Goal: Task Accomplishment & Management: Use online tool/utility

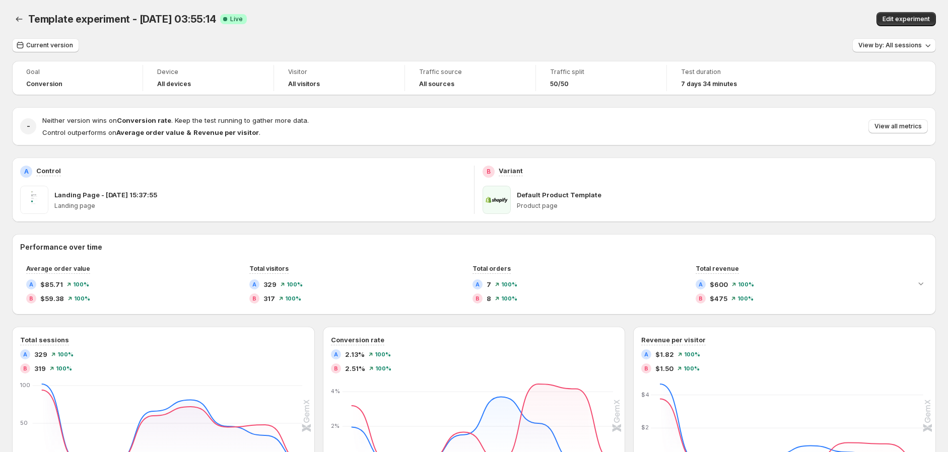
drag, startPoint x: 918, startPoint y: 21, endPoint x: 905, endPoint y: 26, distance: 14.7
click at [918, 21] on span "Edit experiment" at bounding box center [906, 19] width 47 height 8
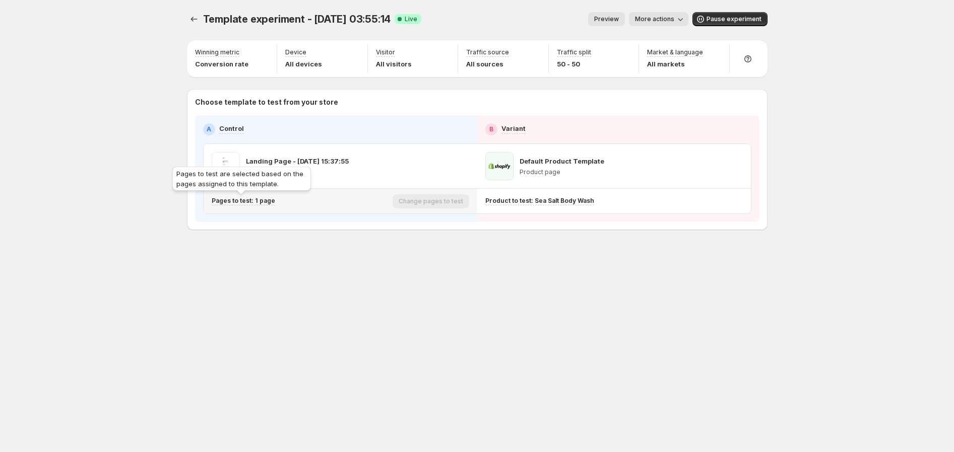
click at [255, 201] on p "Pages to test: 1 page" at bounding box center [243, 201] width 63 height 8
click at [395, 254] on icon "button" at bounding box center [400, 253] width 10 height 10
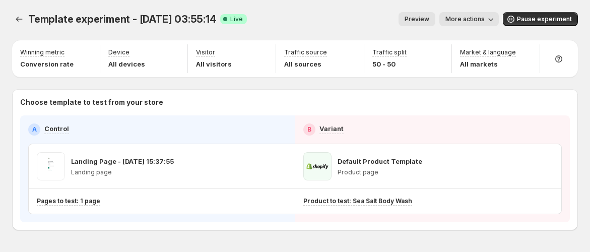
click at [468, 24] on button "More actions" at bounding box center [468, 19] width 59 height 14
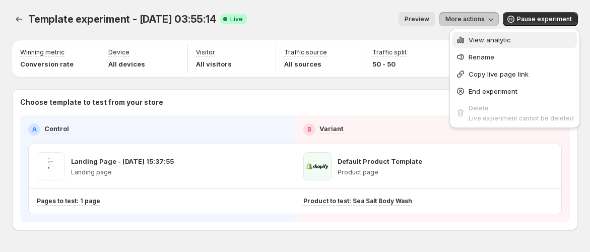
click at [465, 44] on div "View analytic" at bounding box center [514, 40] width 118 height 10
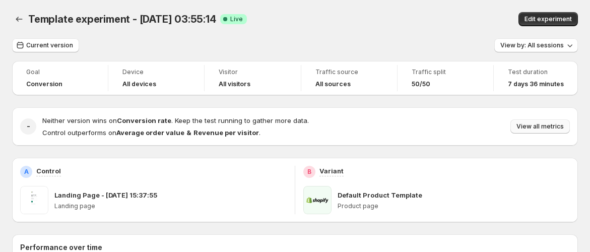
click at [536, 123] on span "View all metrics" at bounding box center [539, 126] width 47 height 8
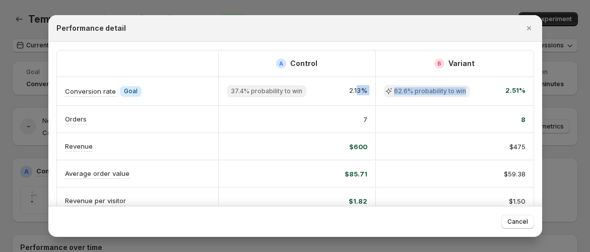
drag, startPoint x: 463, startPoint y: 81, endPoint x: 304, endPoint y: 103, distance: 161.3
click at [351, 97] on div "Conversion rate Info Goal 37.4% probability to win 2.13% 62.6% probability to w…" at bounding box center [295, 91] width 477 height 28
drag, startPoint x: 260, startPoint y: 104, endPoint x: 516, endPoint y: 142, distance: 258.2
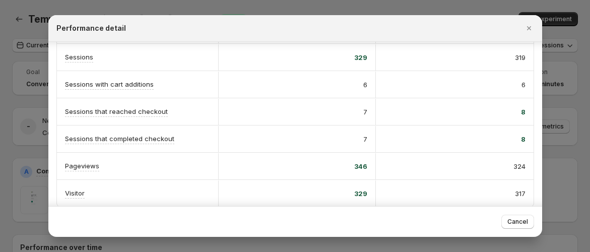
scroll to position [284, 0]
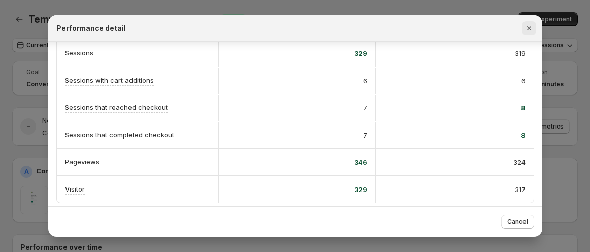
click at [529, 32] on icon "Close" at bounding box center [529, 28] width 10 height 10
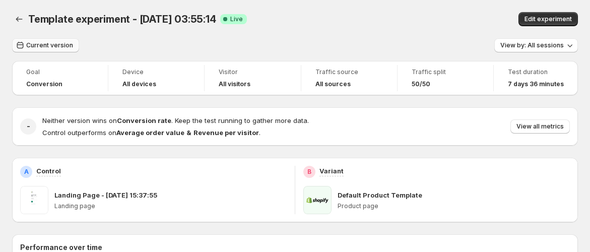
click at [64, 43] on span "Current version" at bounding box center [49, 45] width 47 height 8
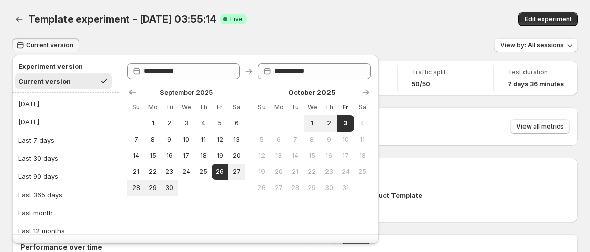
drag, startPoint x: 382, startPoint y: 34, endPoint x: 427, endPoint y: 50, distance: 47.5
click at [383, 34] on div "Template experiment - Sep 26, 03:55:14. This page is ready Template experiment …" at bounding box center [295, 19] width 566 height 38
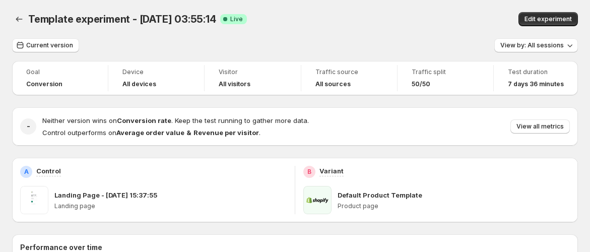
click at [440, 88] on div "50/50" at bounding box center [446, 84] width 68 height 8
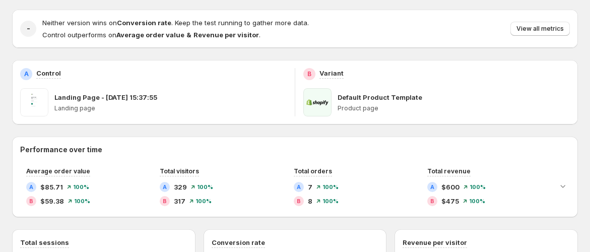
scroll to position [0, 0]
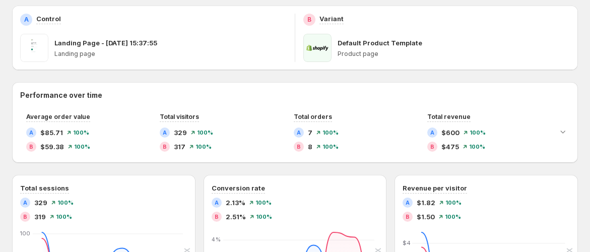
scroll to position [168, 0]
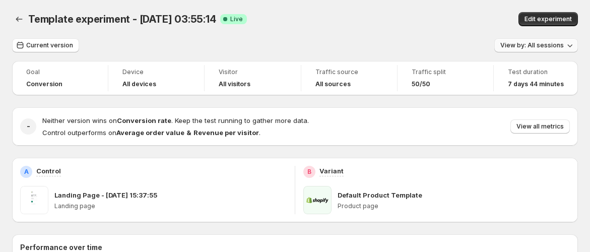
click at [522, 44] on span "View by: All sessions" at bounding box center [531, 45] width 63 height 8
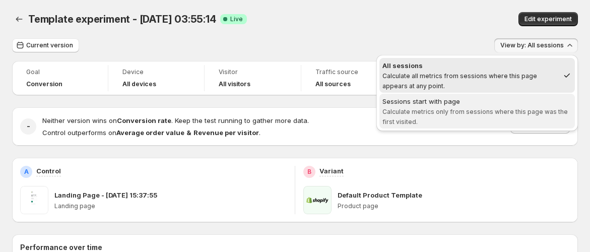
click at [500, 105] on span "Sessions start with page Calculate metrics only from sessions where this page w…" at bounding box center [476, 111] width 189 height 30
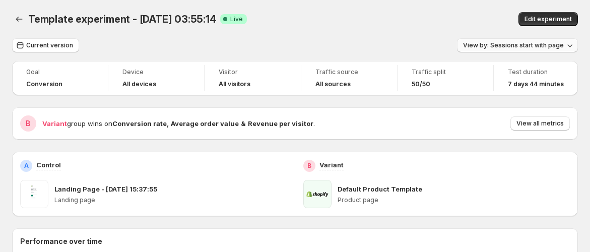
click at [502, 49] on button "View by: Sessions start with page" at bounding box center [517, 45] width 121 height 14
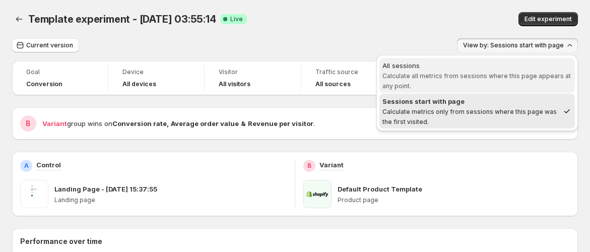
click at [478, 74] on span "Calculate all metrics from sessions where this page appears at any point." at bounding box center [476, 81] width 188 height 18
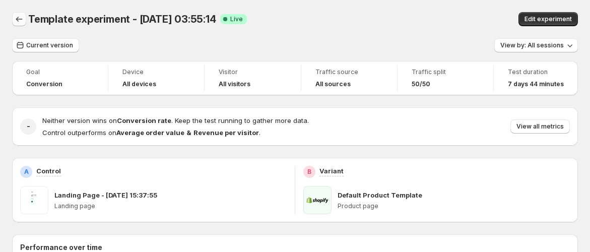
click at [17, 18] on icon "Back" at bounding box center [19, 19] width 10 height 10
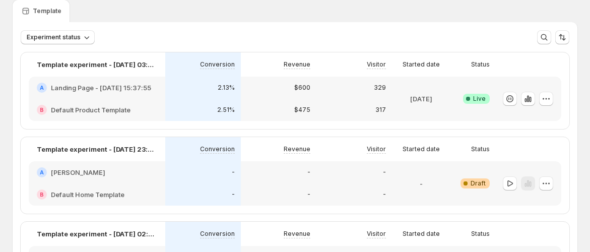
scroll to position [56, 0]
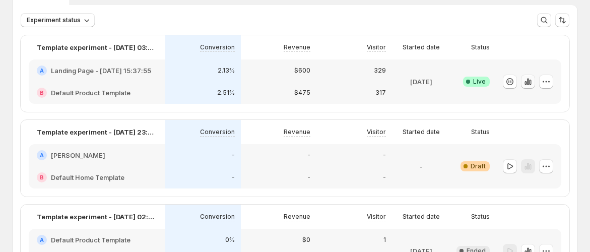
click at [533, 83] on icon "button" at bounding box center [528, 82] width 10 height 10
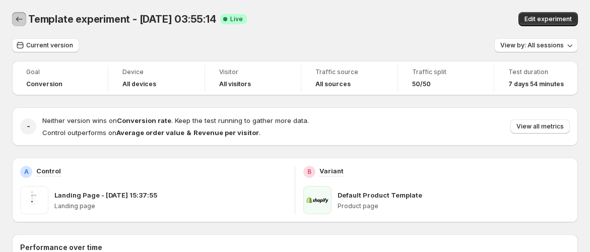
click at [21, 18] on icon "Back" at bounding box center [19, 19] width 10 height 10
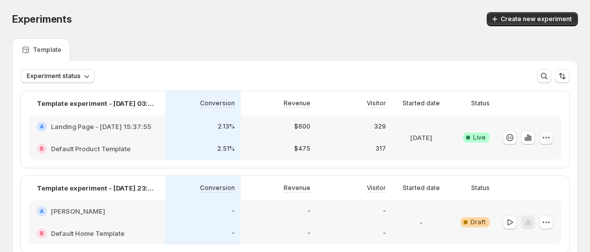
click at [551, 140] on icon "button" at bounding box center [546, 137] width 10 height 10
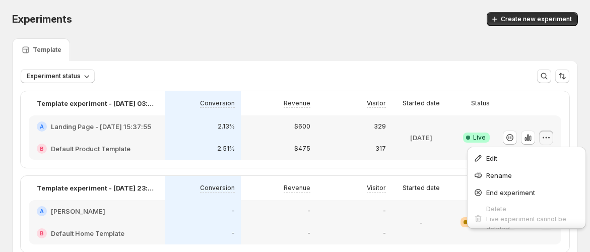
click at [384, 147] on p "317" at bounding box center [380, 149] width 11 height 8
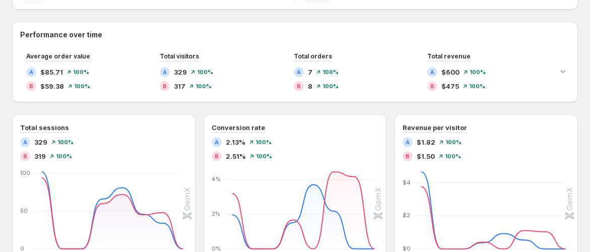
scroll to position [112, 0]
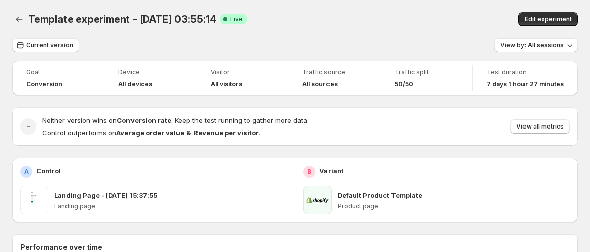
drag, startPoint x: 439, startPoint y: 71, endPoint x: 373, endPoint y: 20, distance: 82.6
click at [373, 21] on div "Template experiment - [DATE] 03:55:14 Success Complete Live" at bounding box center [202, 19] width 348 height 14
click at [553, 18] on span "Edit experiment" at bounding box center [547, 19] width 47 height 8
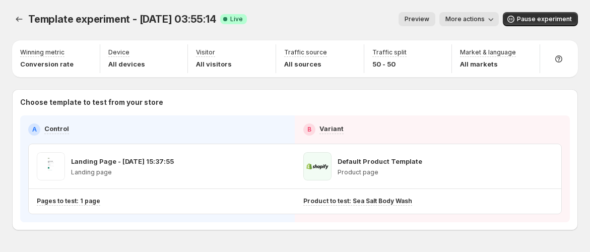
click at [472, 16] on span "More actions" at bounding box center [464, 19] width 39 height 8
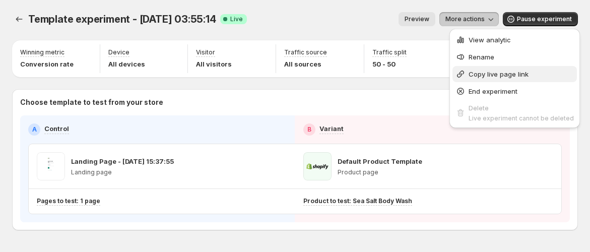
click at [486, 68] on button "Copy live page link" at bounding box center [514, 74] width 124 height 16
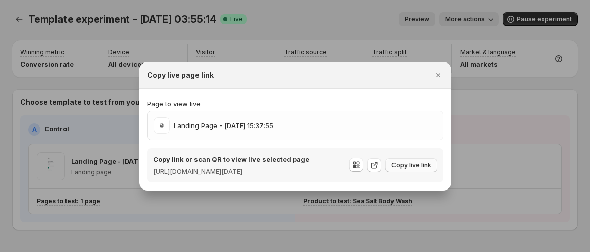
drag, startPoint x: 411, startPoint y: 167, endPoint x: 443, endPoint y: 100, distance: 74.8
click at [411, 167] on span "Copy live link" at bounding box center [411, 165] width 40 height 8
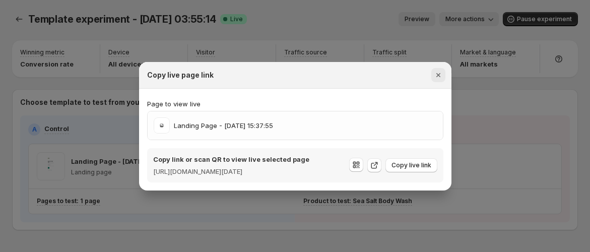
click at [439, 73] on icon "Close" at bounding box center [438, 75] width 4 height 4
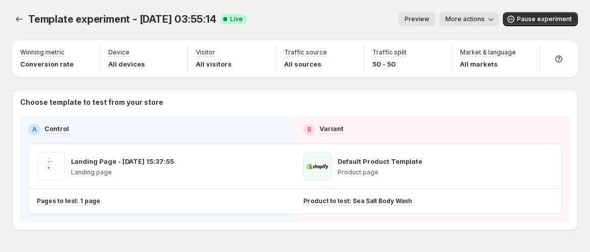
scroll to position [32, 0]
